Goal: Communication & Community: Ask a question

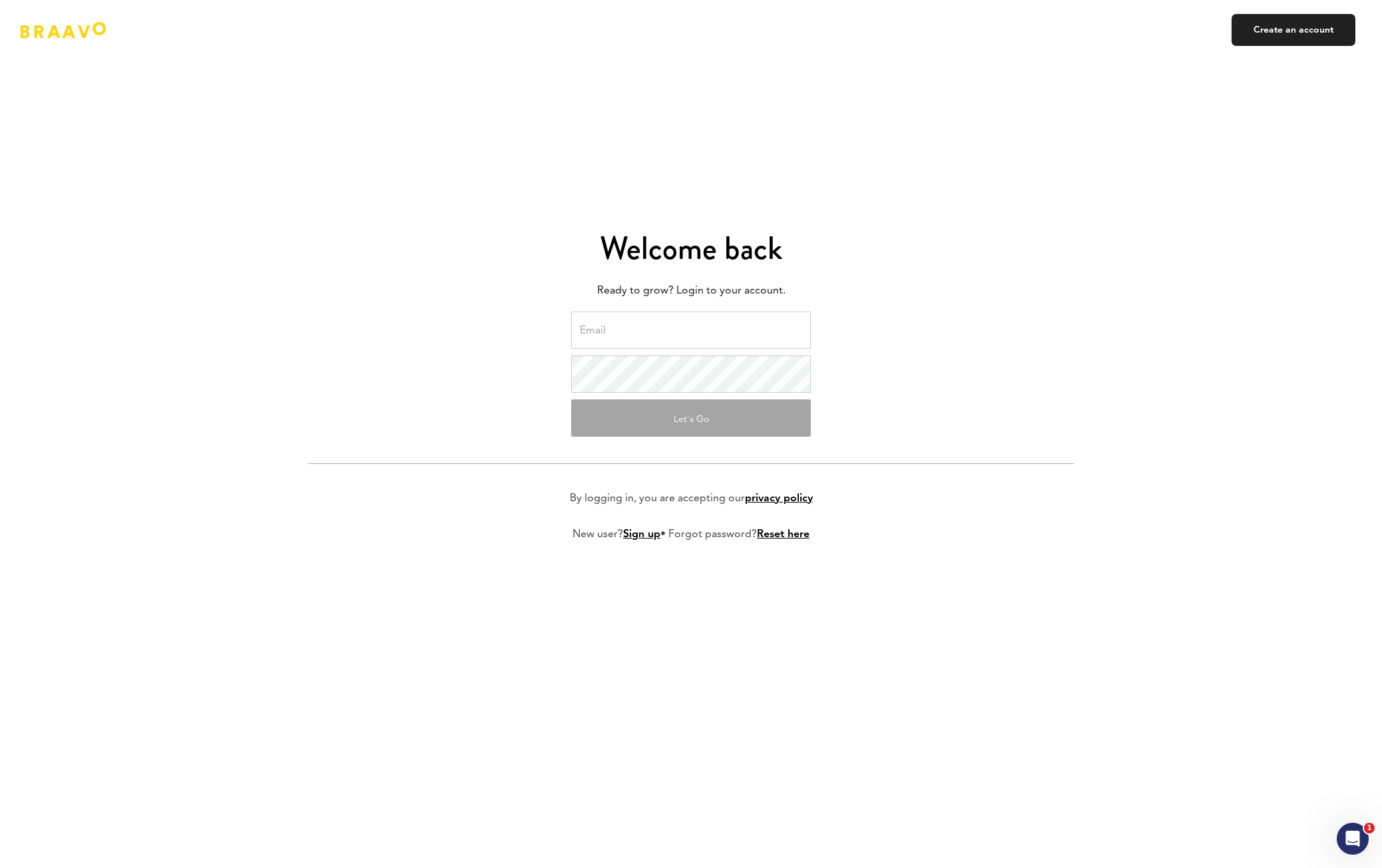
click at [622, 335] on input "email" at bounding box center [691, 330] width 240 height 37
click at [657, 340] on input "email" at bounding box center [691, 330] width 240 height 37
click at [0, 867] on com-1password-button at bounding box center [0, 868] width 0 height 0
click at [860, 406] on form "Let's Go By logging in, you are accepting our privacy policy New user? Sign up …" at bounding box center [691, 437] width 766 height 251
click at [675, 336] on input "email" at bounding box center [691, 330] width 240 height 37
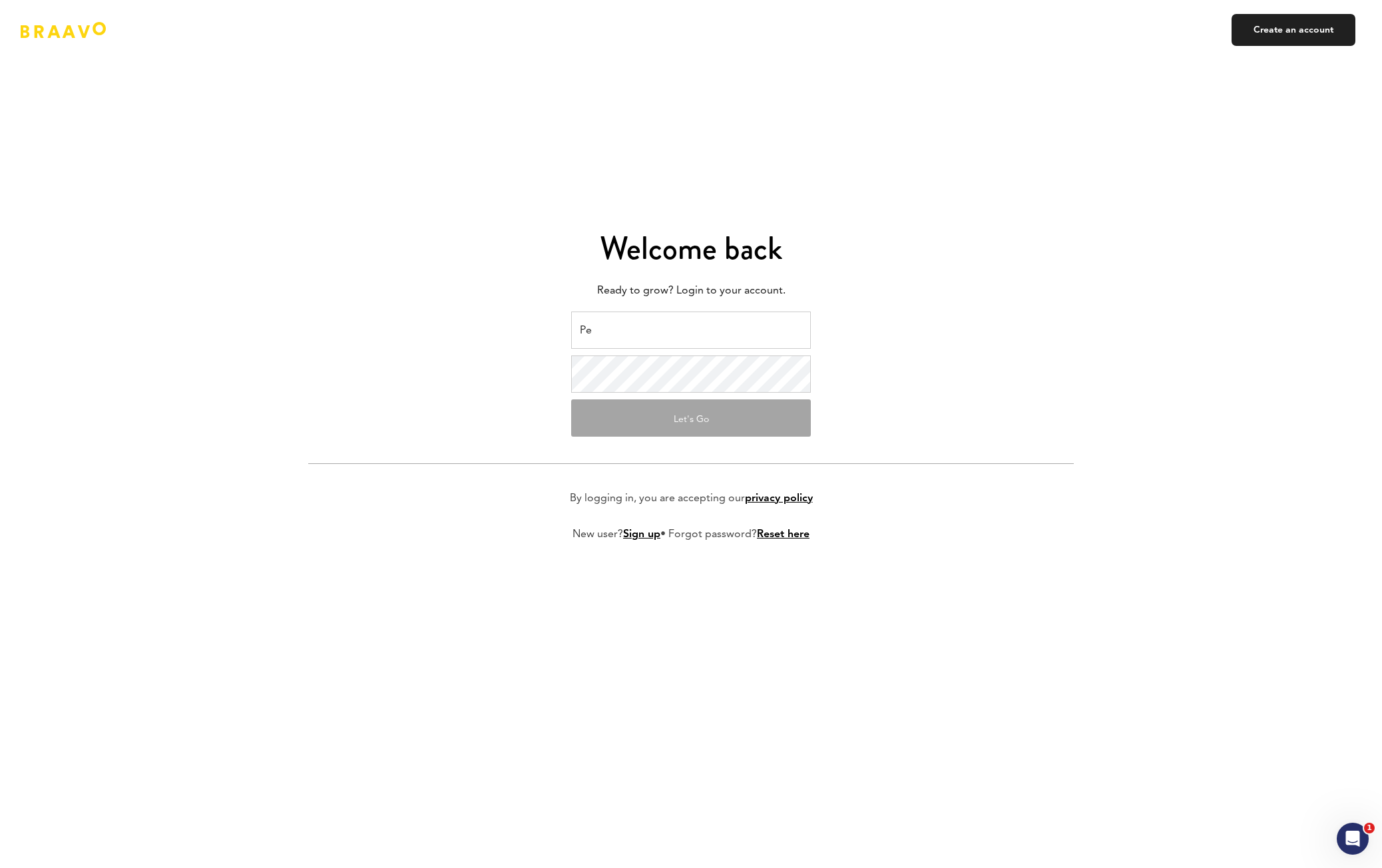
type input "P"
type input "[EMAIL_ADDRESS][DOMAIN_NAME]"
click at [893, 364] on form "[EMAIL_ADDRESS][DOMAIN_NAME] Let's Go By logging in, you are accepting our priv…" at bounding box center [691, 437] width 766 height 251
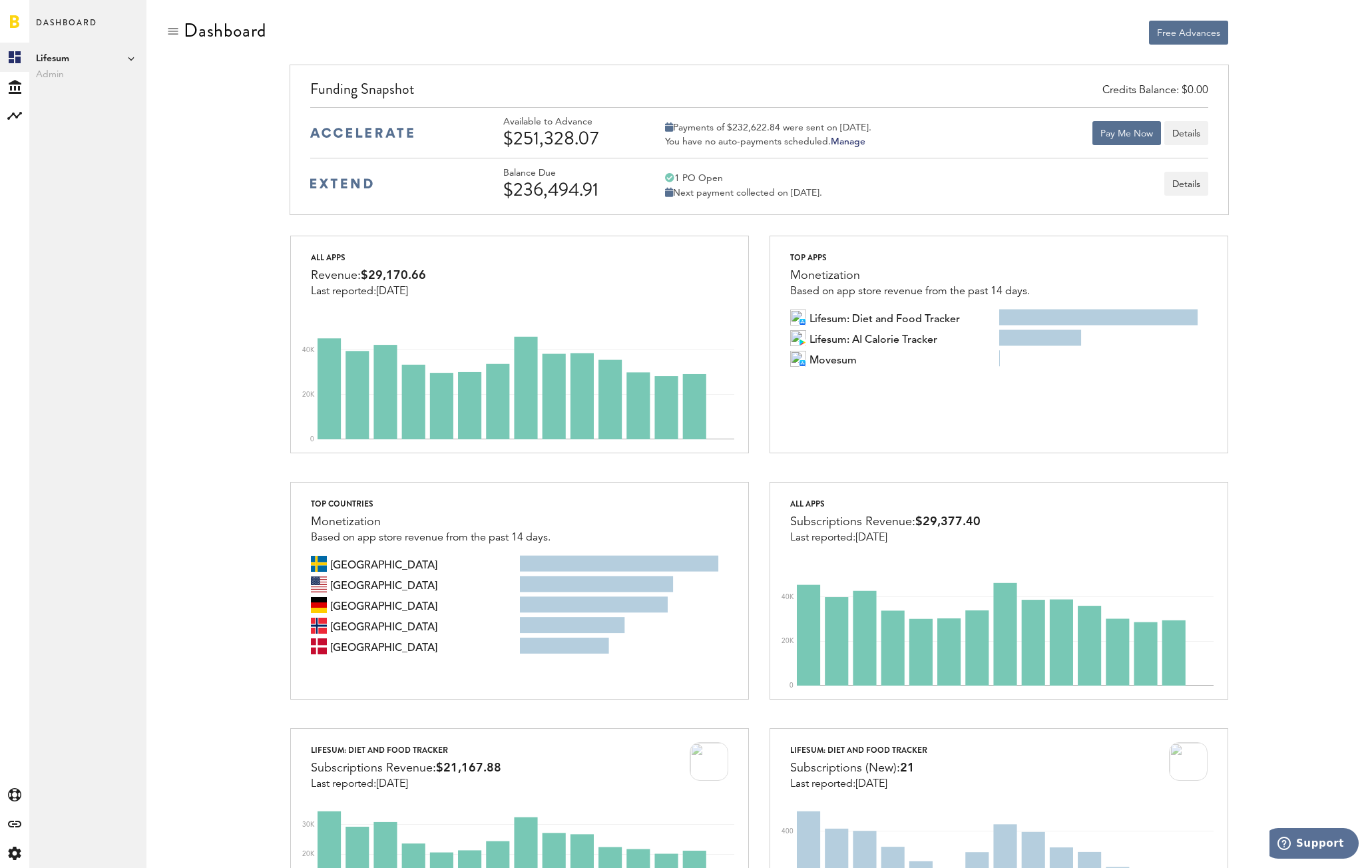
click at [127, 59] on span "Lifesum" at bounding box center [88, 58] width 104 height 16
click at [122, 59] on span "Lifesum" at bounding box center [88, 58] width 104 height 16
click at [329, 133] on img at bounding box center [362, 132] width 103 height 10
click at [1195, 136] on button "Details" at bounding box center [1186, 132] width 44 height 24
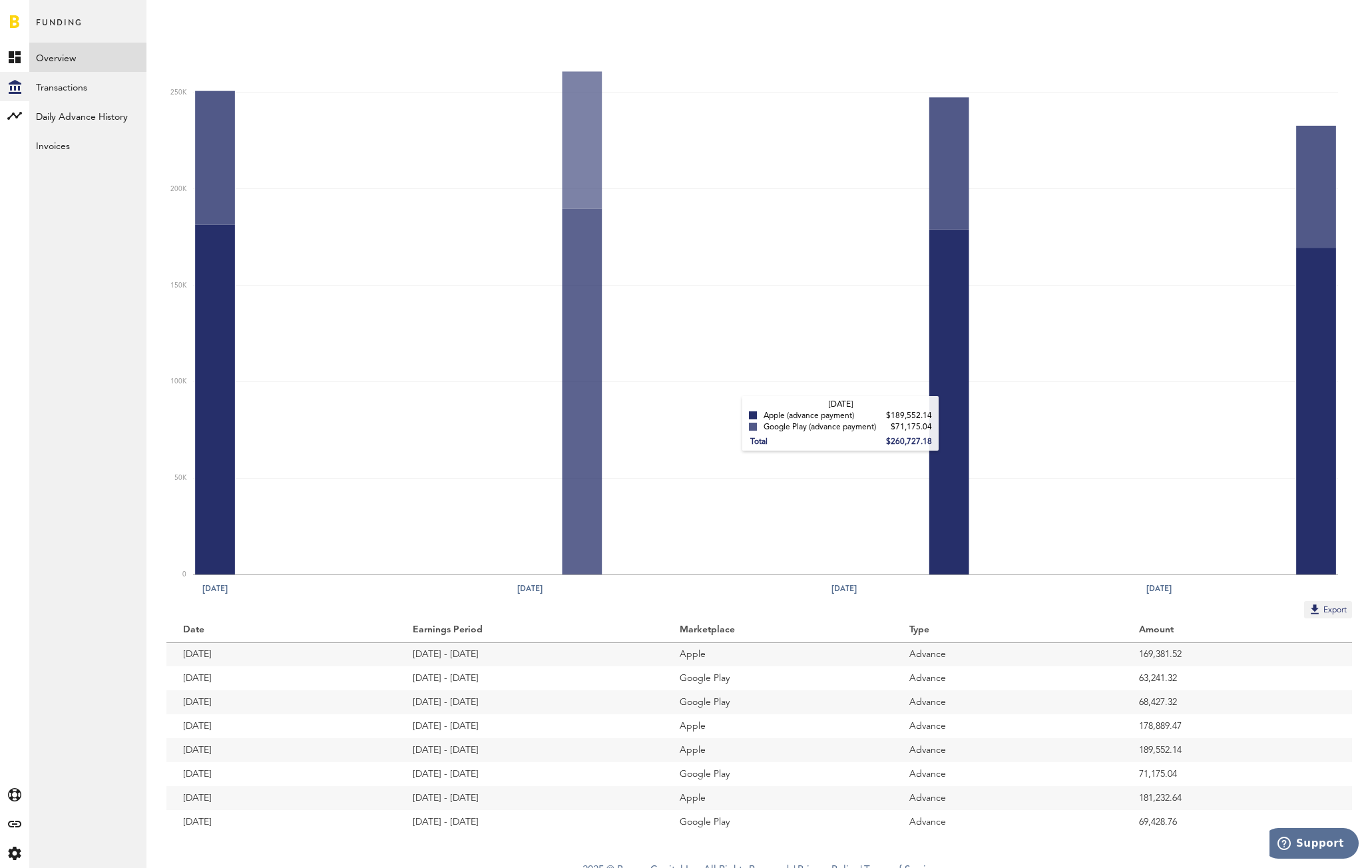
scroll to position [137, 0]
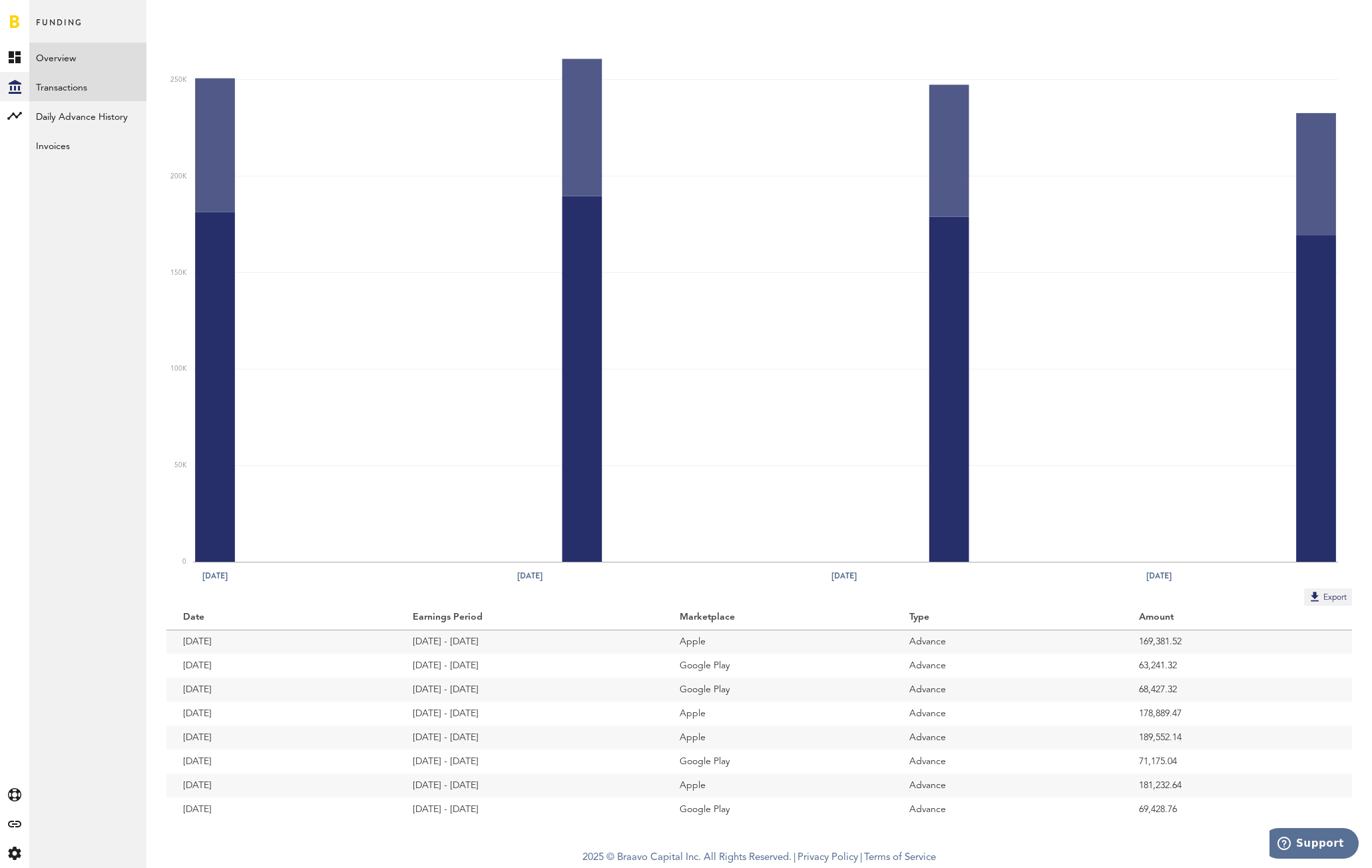
click at [71, 79] on link "Transactions" at bounding box center [88, 87] width 117 height 29
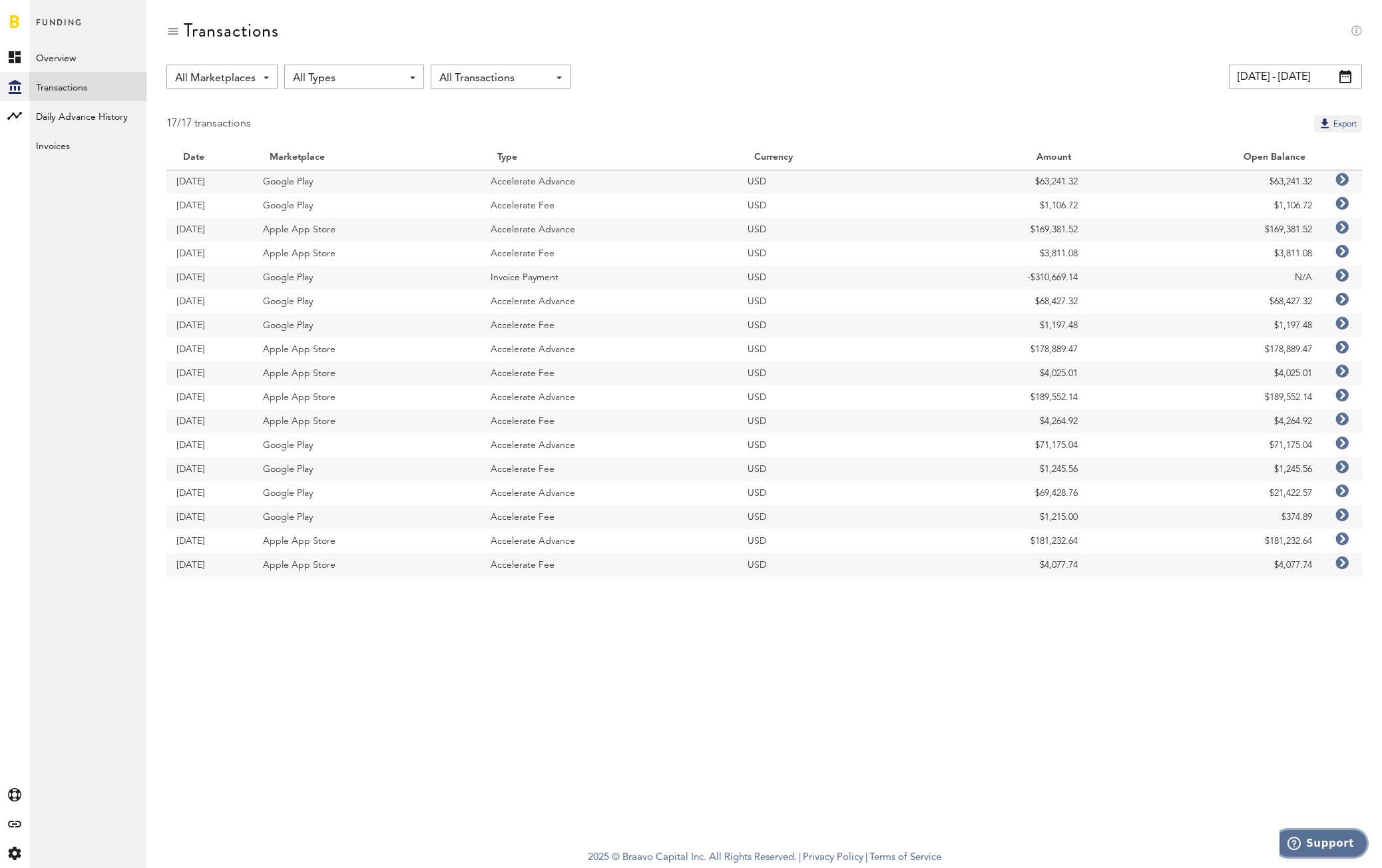
click at [1317, 834] on button "Support" at bounding box center [1321, 843] width 96 height 30
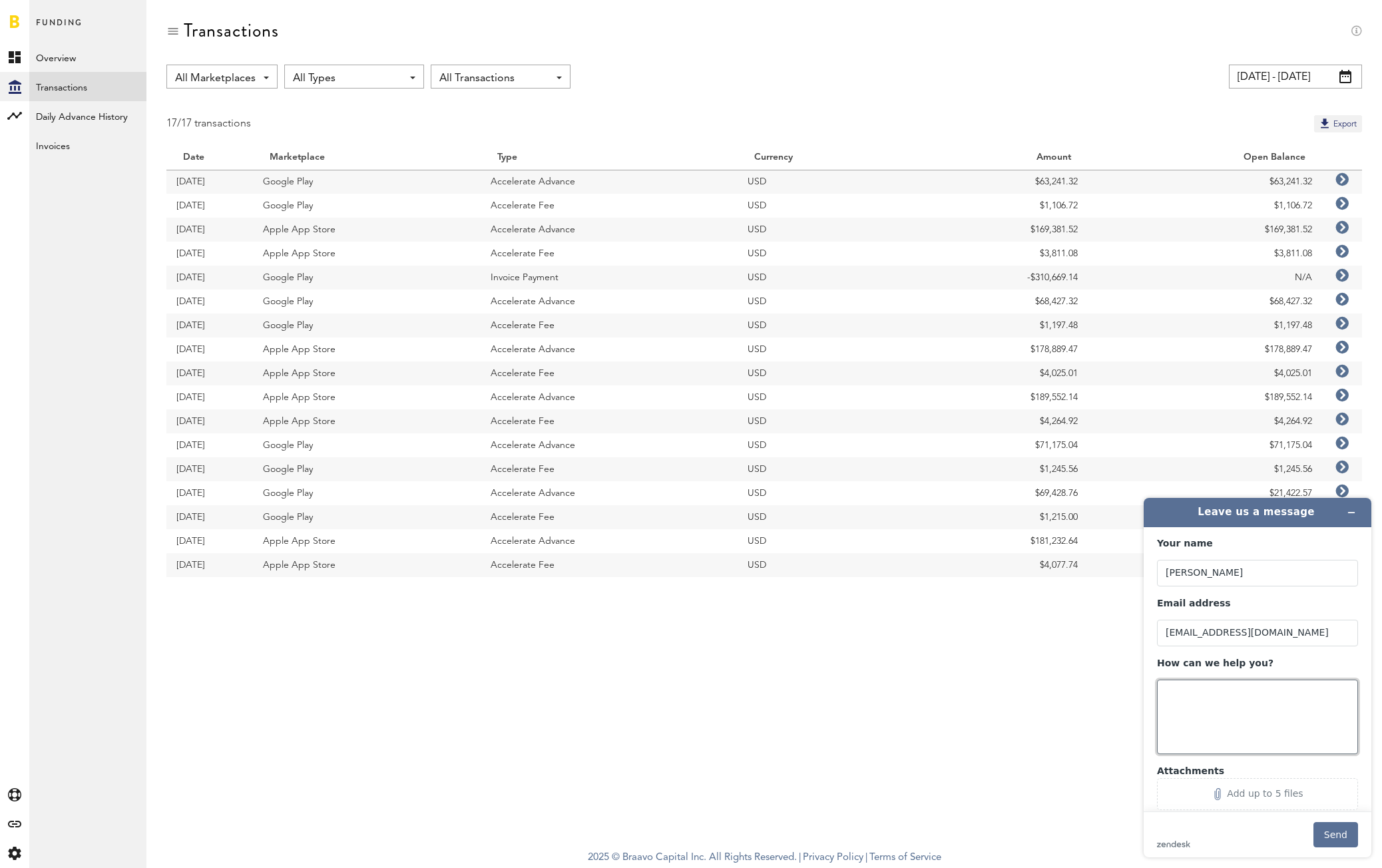
click at [1237, 698] on textarea "How can we help you?" at bounding box center [1257, 717] width 201 height 75
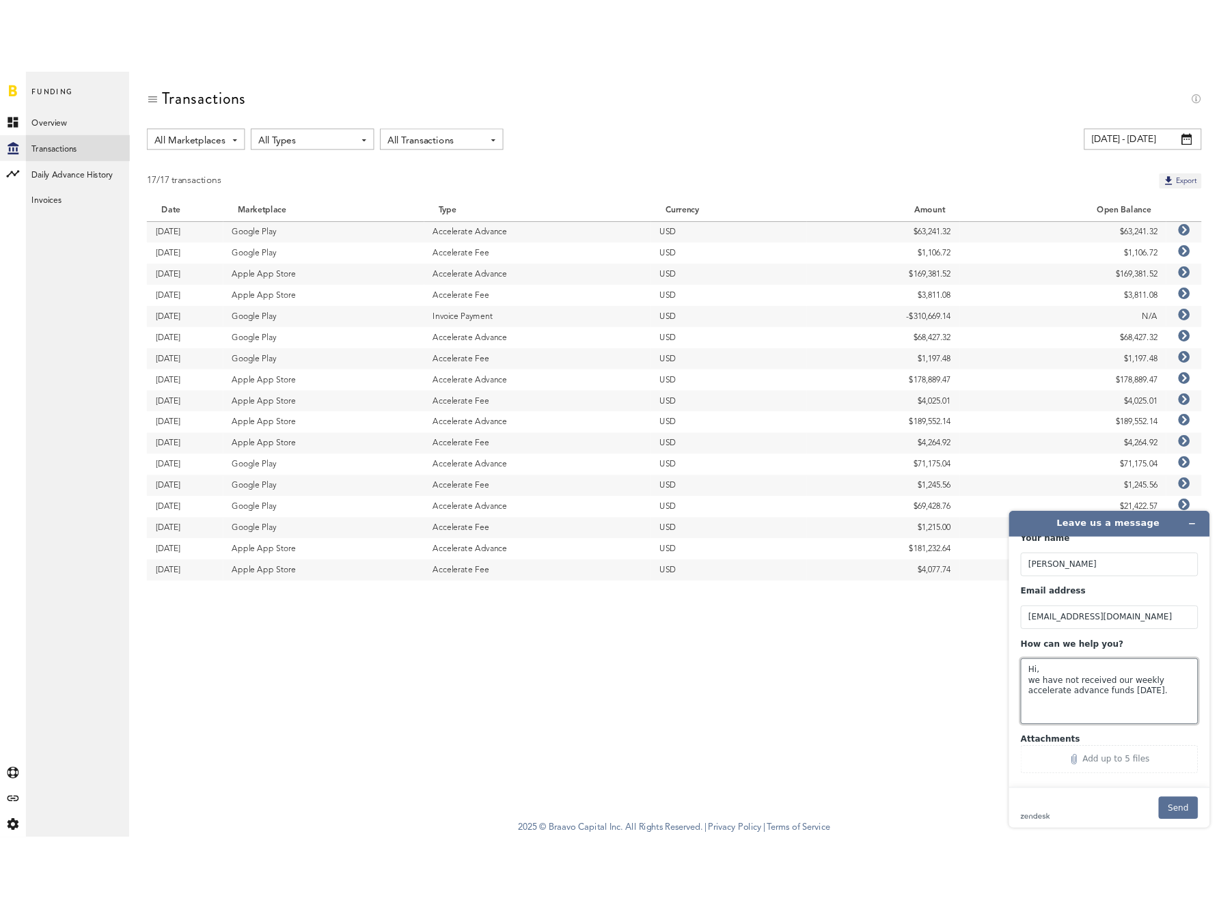
scroll to position [28, 0]
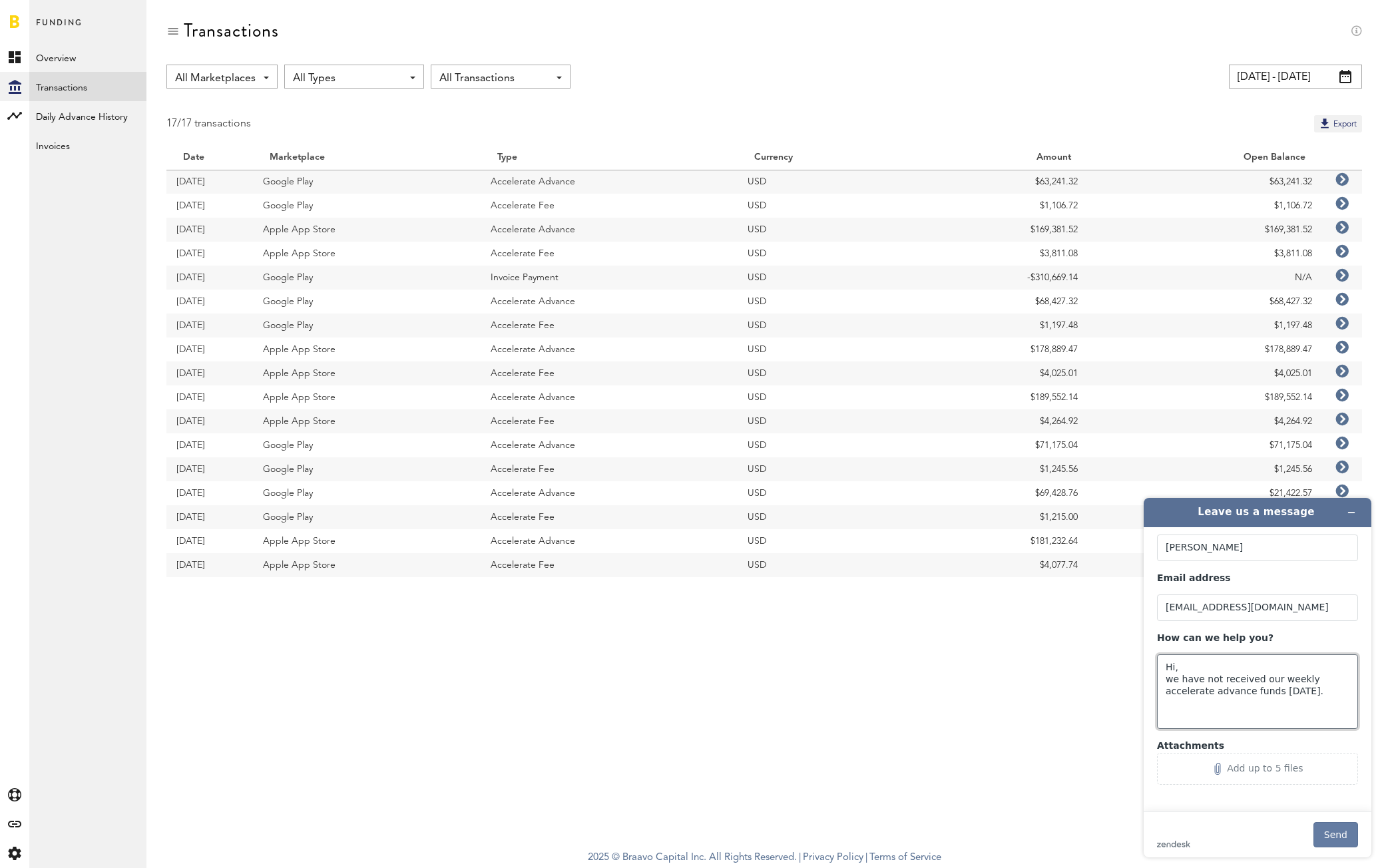
type textarea "Hi, we have not received our weekly accelerate advance funds today."
click at [1336, 835] on button "Send" at bounding box center [1336, 835] width 45 height 25
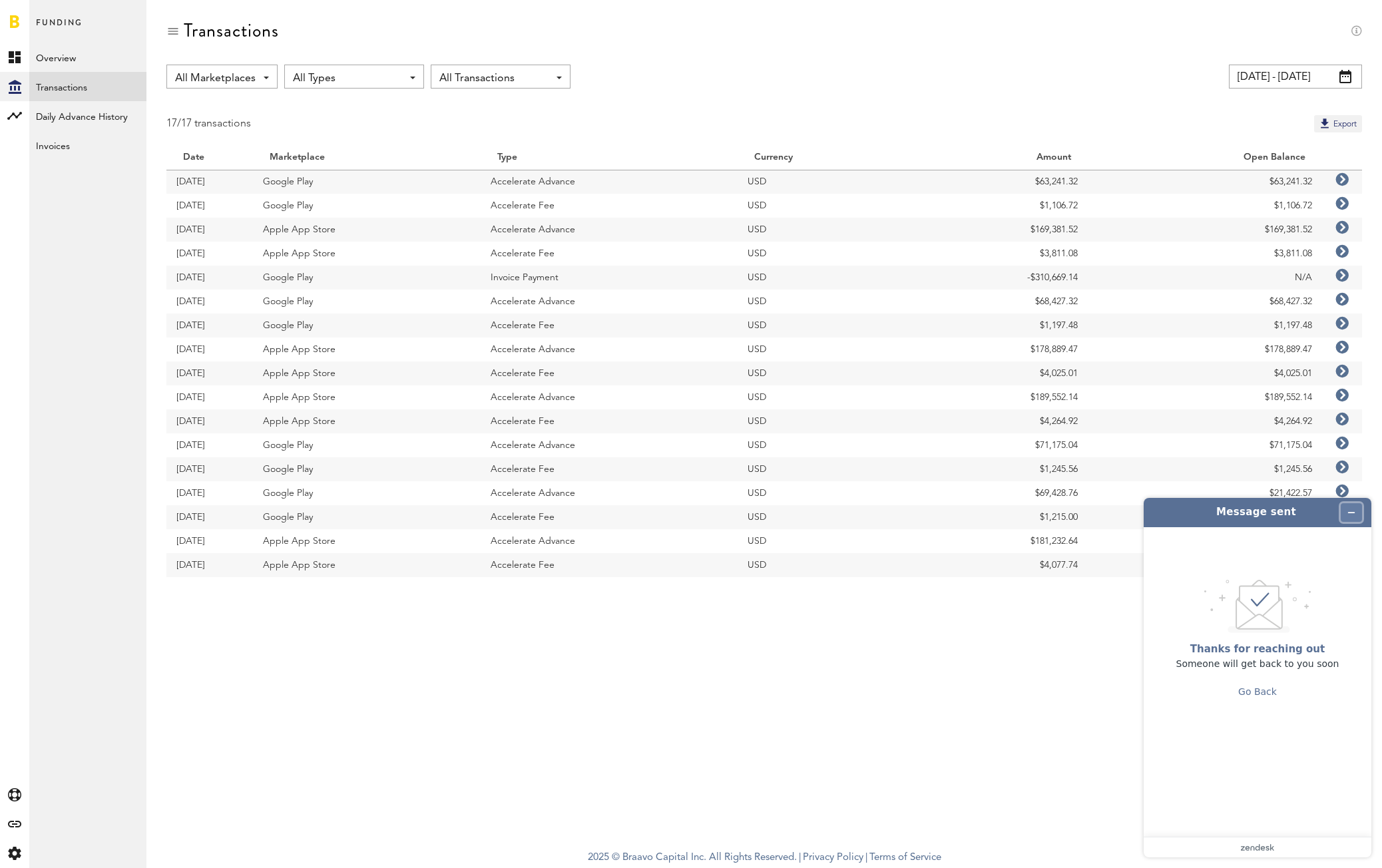
click at [1353, 511] on icon "Minimize widget" at bounding box center [1352, 512] width 10 height 10
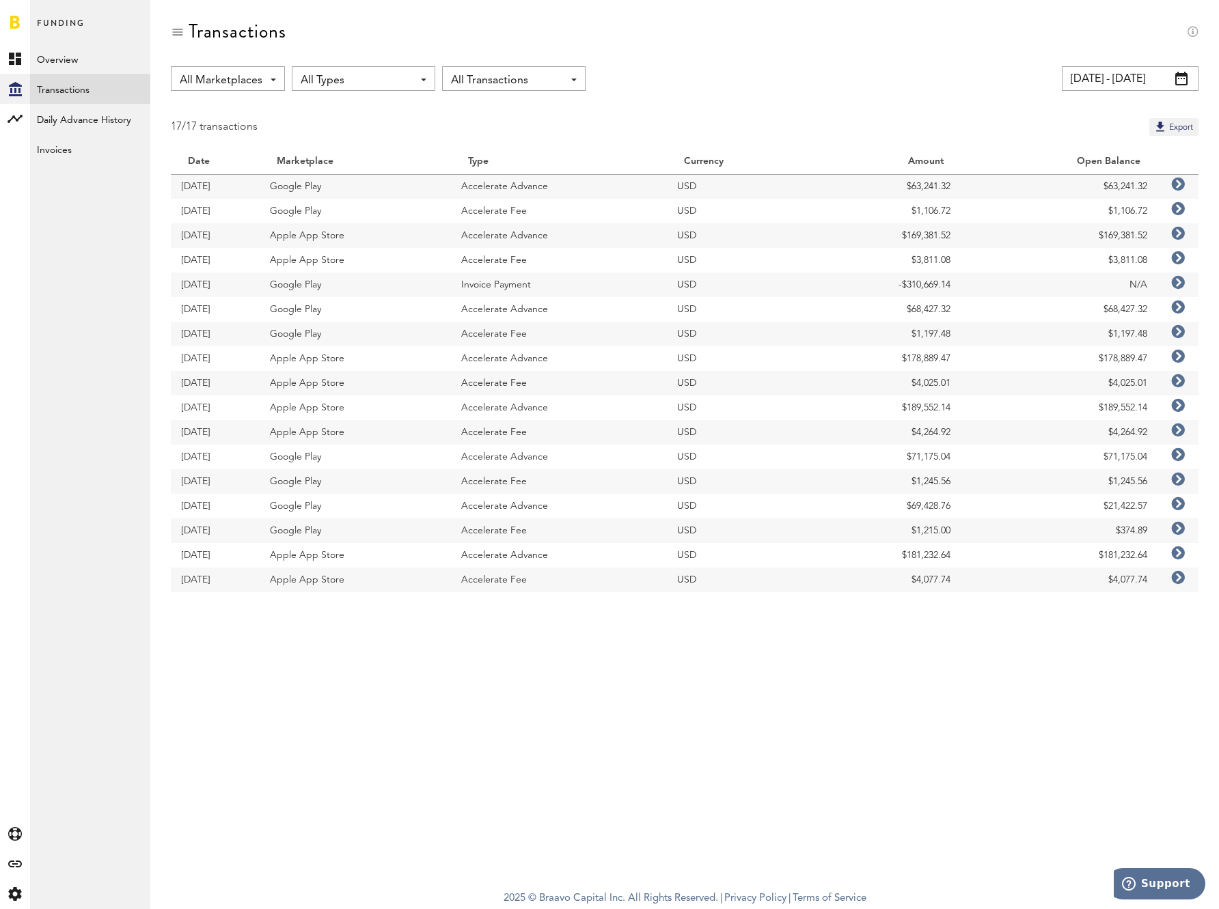
click at [551, 178] on td "Accelerate Advance" at bounding box center [559, 186] width 216 height 25
drag, startPoint x: 549, startPoint y: 192, endPoint x: 458, endPoint y: 185, distance: 91.8
click at [458, 185] on td "Accelerate Advance" at bounding box center [559, 186] width 216 height 25
copy td "Accelerate Advance"
